Goal: Task Accomplishment & Management: Manage account settings

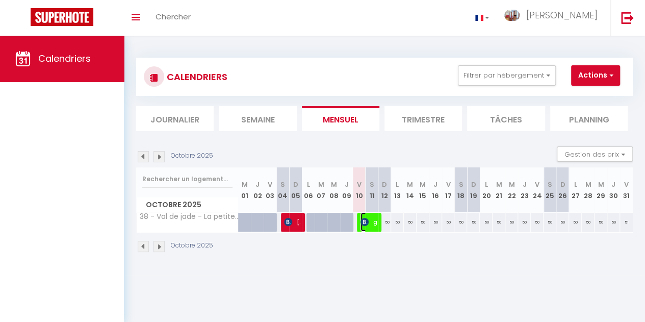
click at [367, 223] on span "guilaume arbete" at bounding box center [368, 221] width 16 height 19
select select "OK"
select select "1"
select select "0"
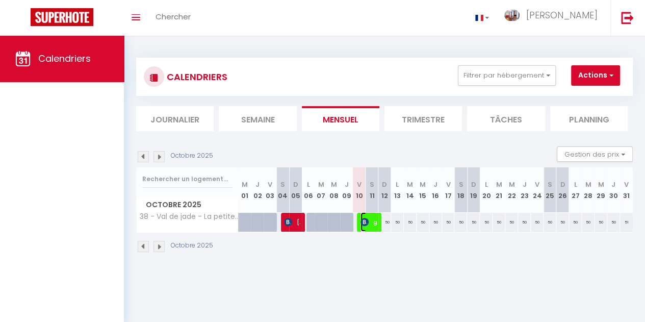
select select "1"
select select
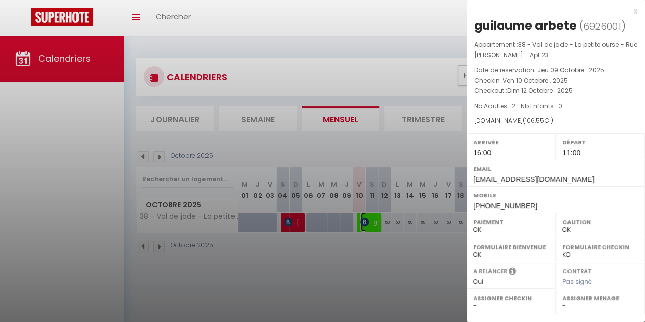
select select "27221"
click at [372, 250] on div at bounding box center [322, 161] width 645 height 322
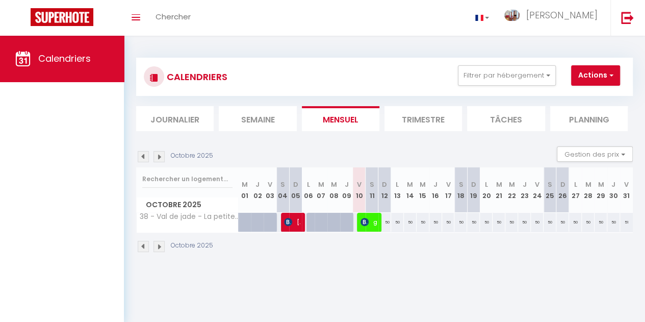
click at [160, 159] on img at bounding box center [158, 156] width 11 height 11
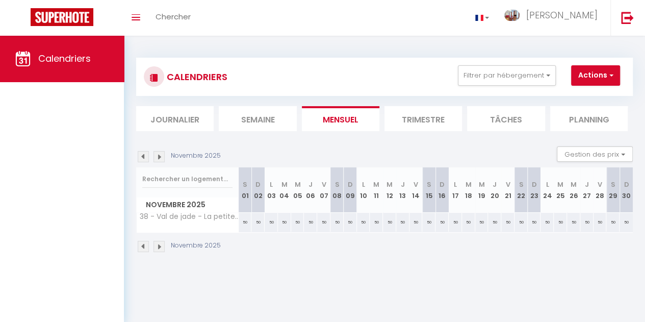
click at [160, 159] on img at bounding box center [158, 156] width 11 height 11
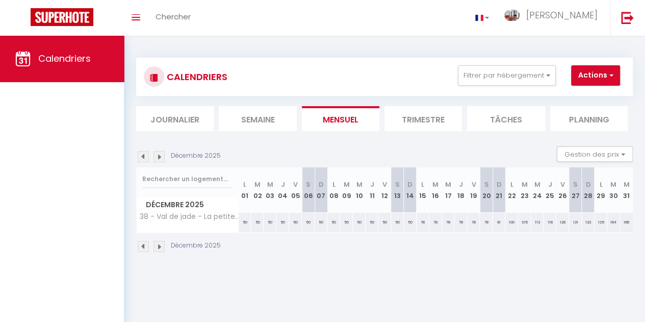
click at [160, 159] on img at bounding box center [158, 156] width 11 height 11
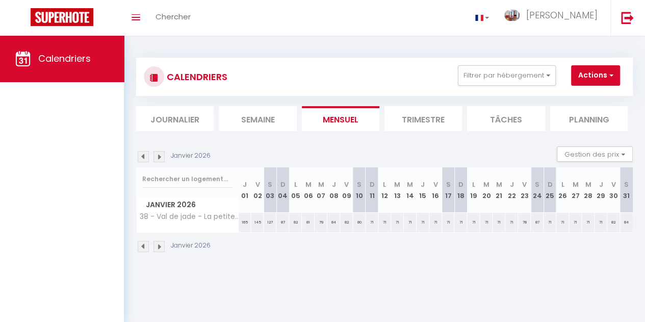
click at [160, 159] on img at bounding box center [158, 156] width 11 height 11
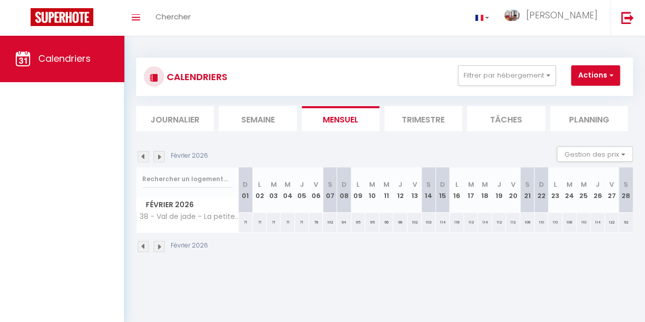
click at [160, 159] on img at bounding box center [158, 156] width 11 height 11
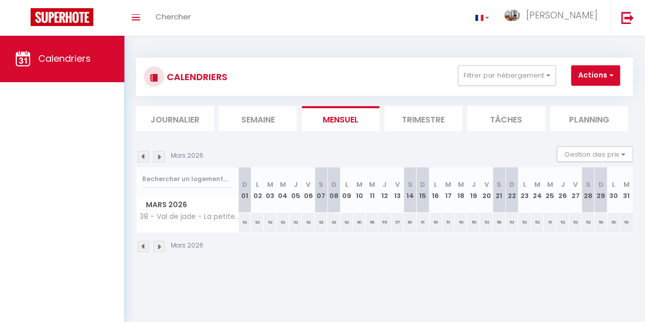
click at [160, 159] on img at bounding box center [158, 156] width 11 height 11
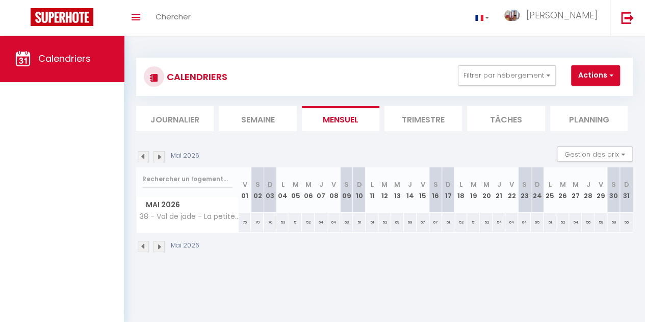
click at [160, 159] on img at bounding box center [158, 156] width 11 height 11
